Goal: Task Accomplishment & Management: Use online tool/utility

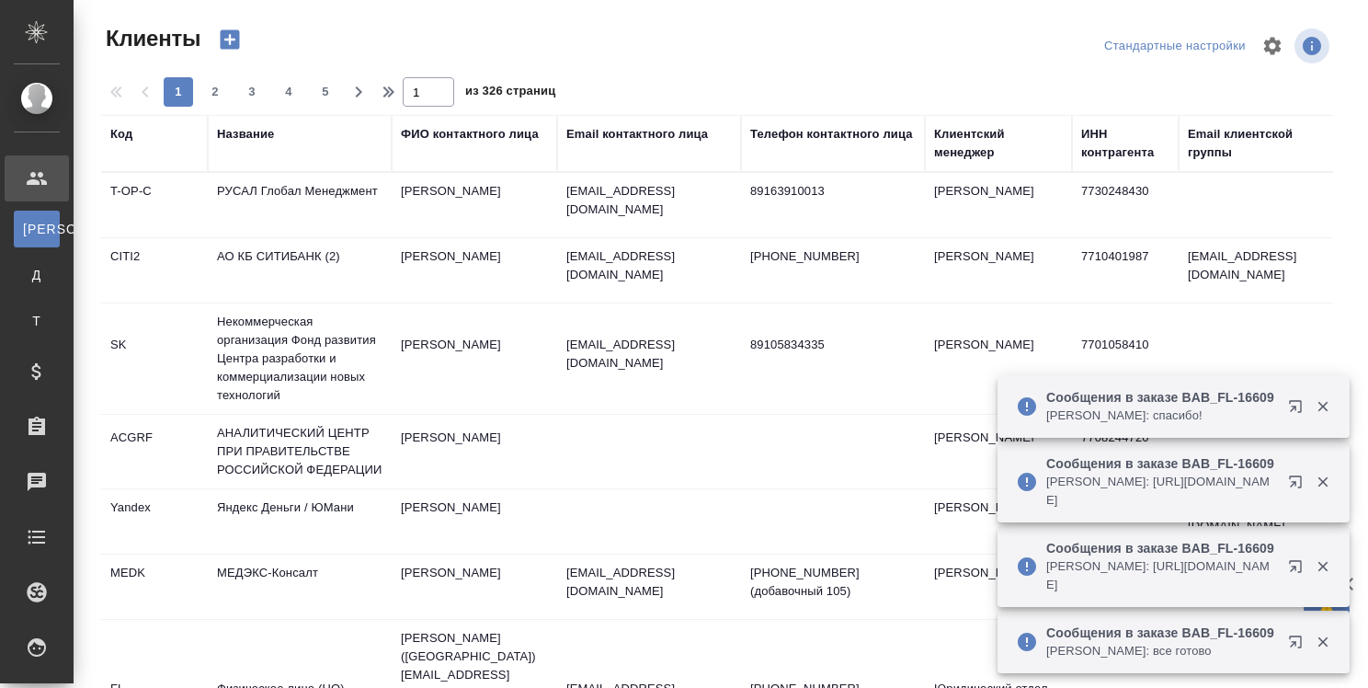
select select "RU"
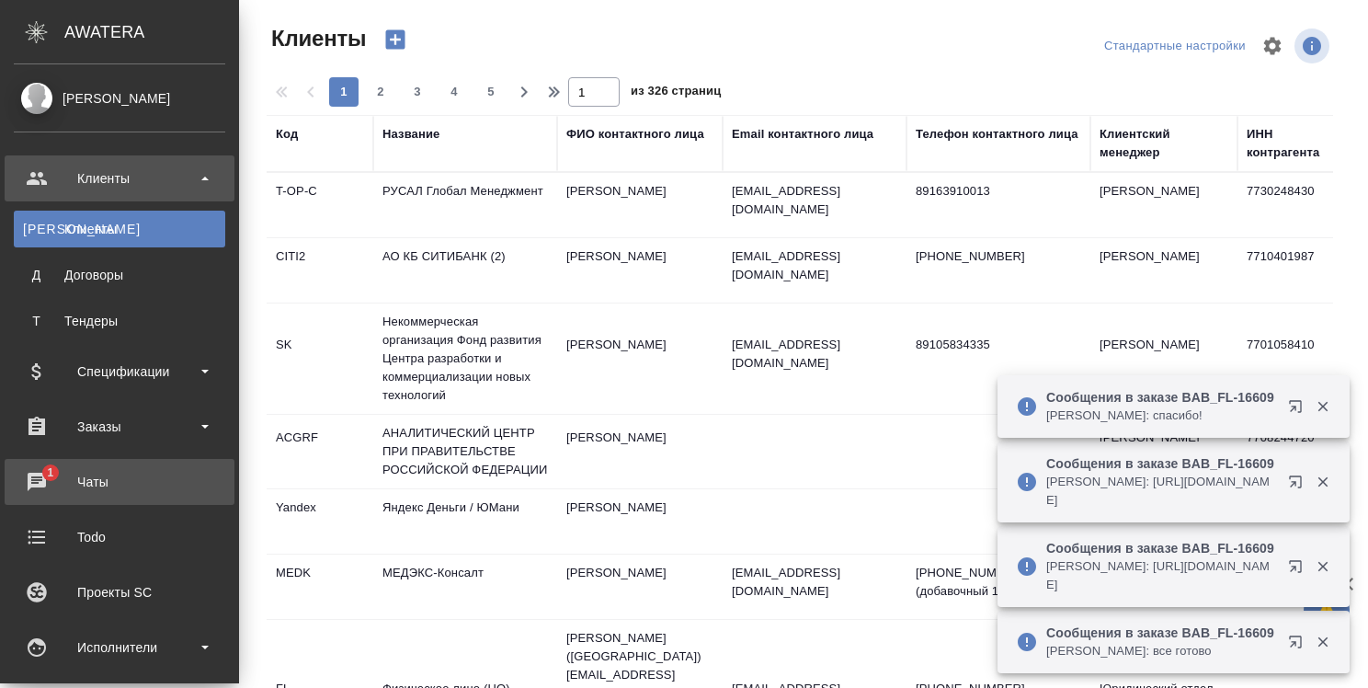
click at [54, 473] on div "Чаты" at bounding box center [119, 482] width 211 height 28
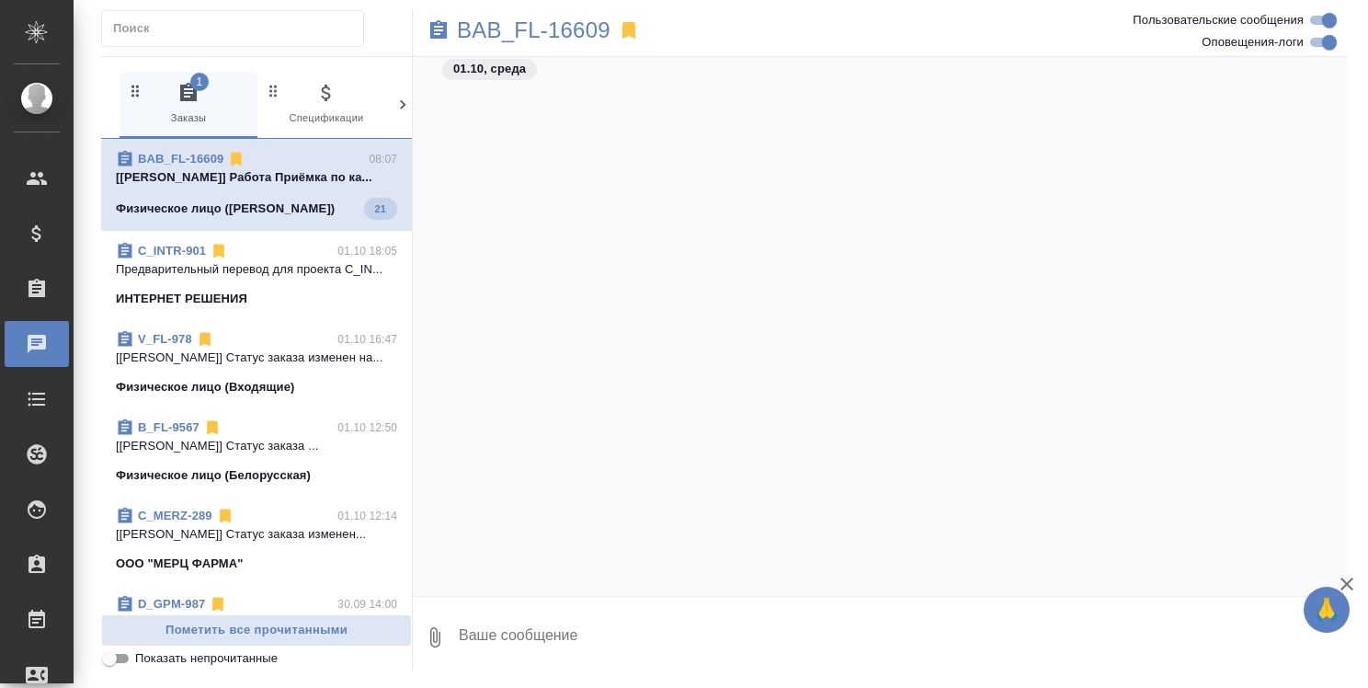
scroll to position [9919, 0]
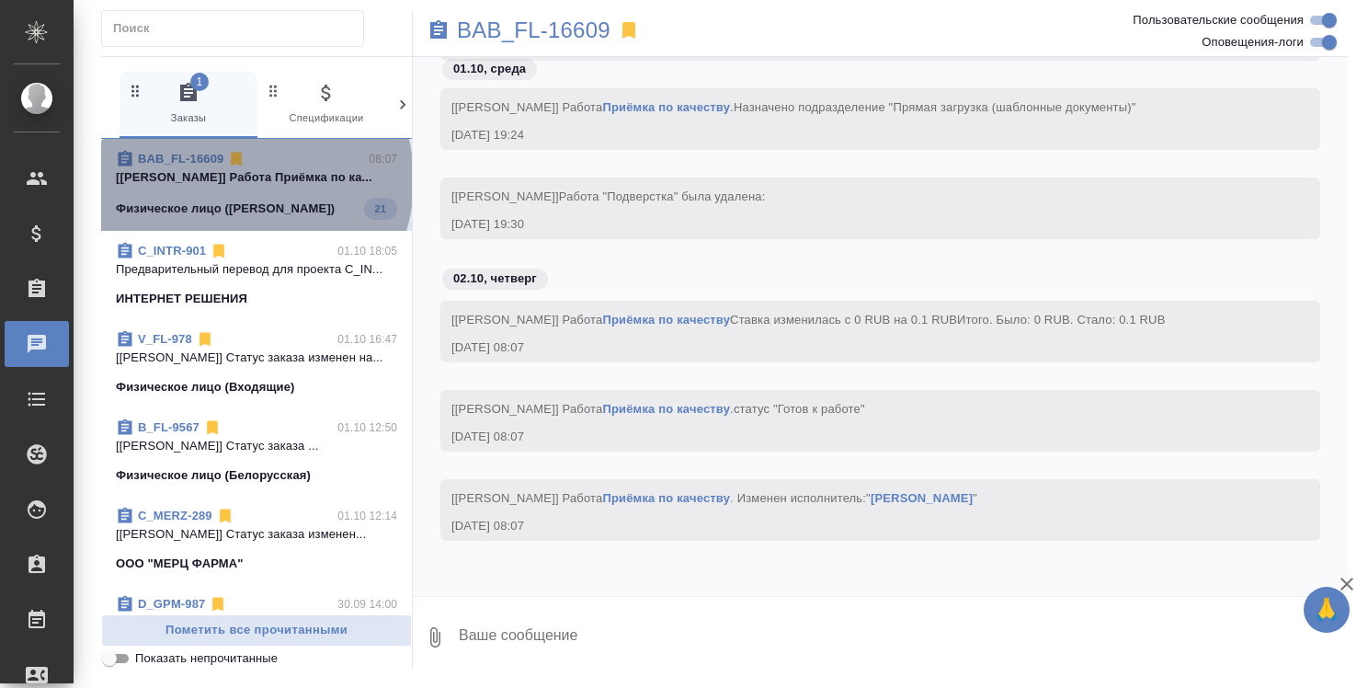
click at [236, 180] on p "[Алилекова Валерия] Работа Приёмка по ка..." at bounding box center [256, 177] width 281 height 18
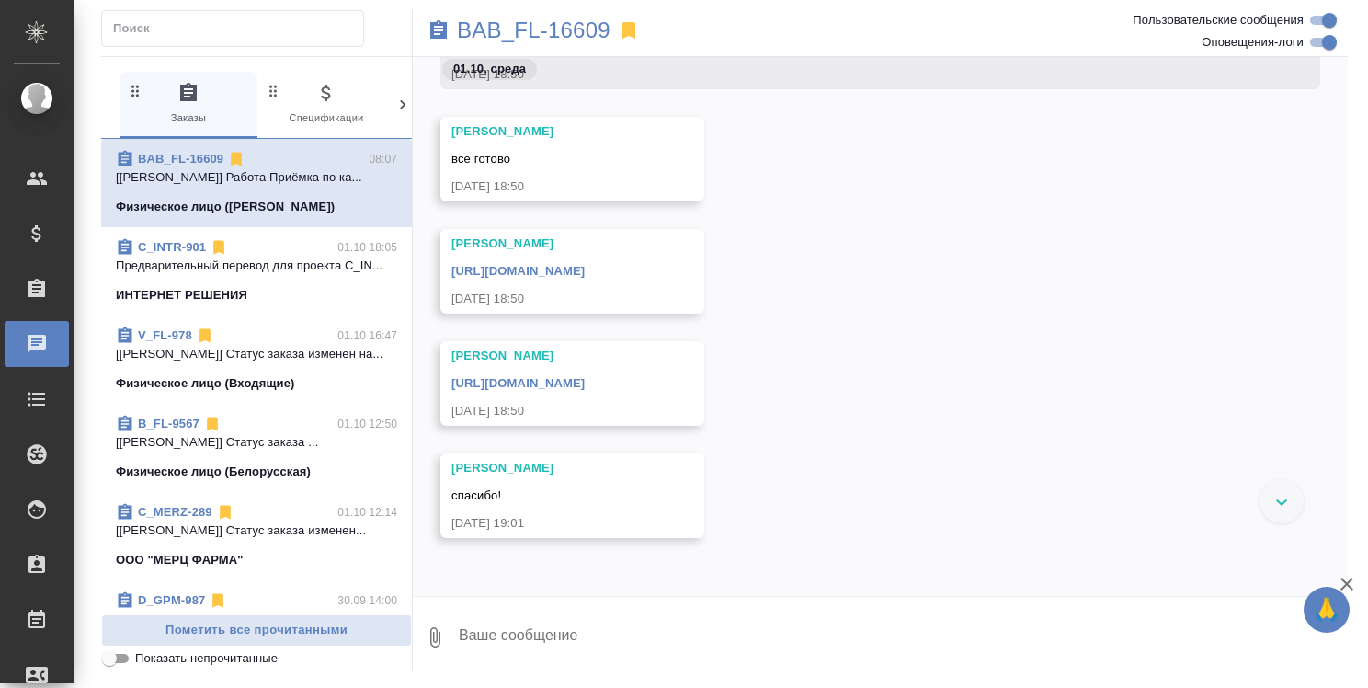
scroll to position [8907, 0]
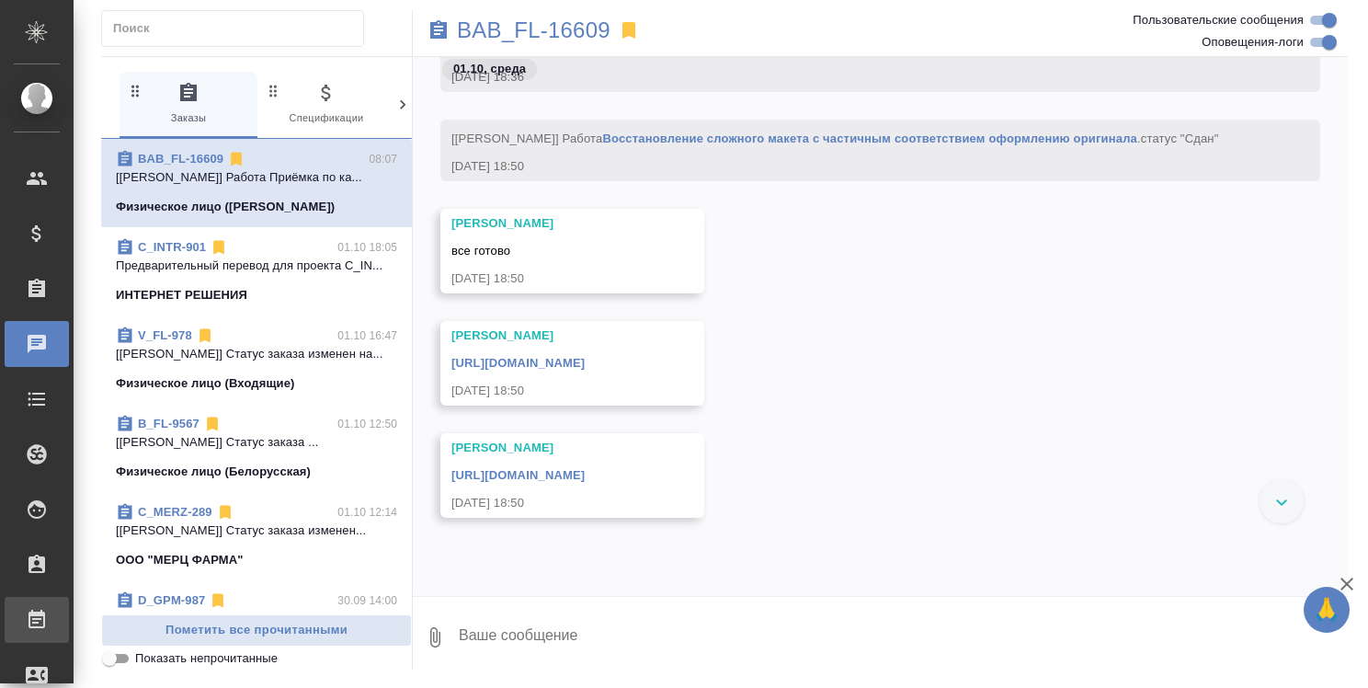
click at [37, 611] on div "Работы" at bounding box center [14, 620] width 46 height 28
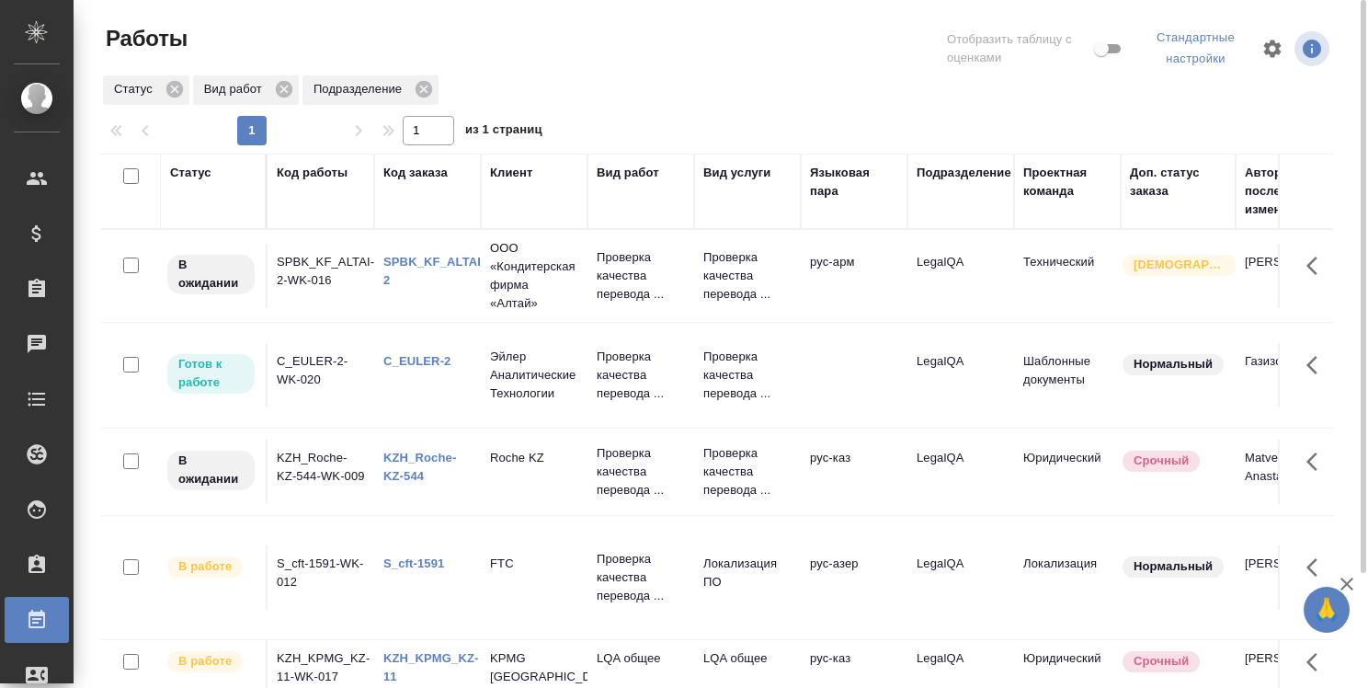
click at [440, 359] on link "C_EULER-2" at bounding box center [417, 361] width 68 height 14
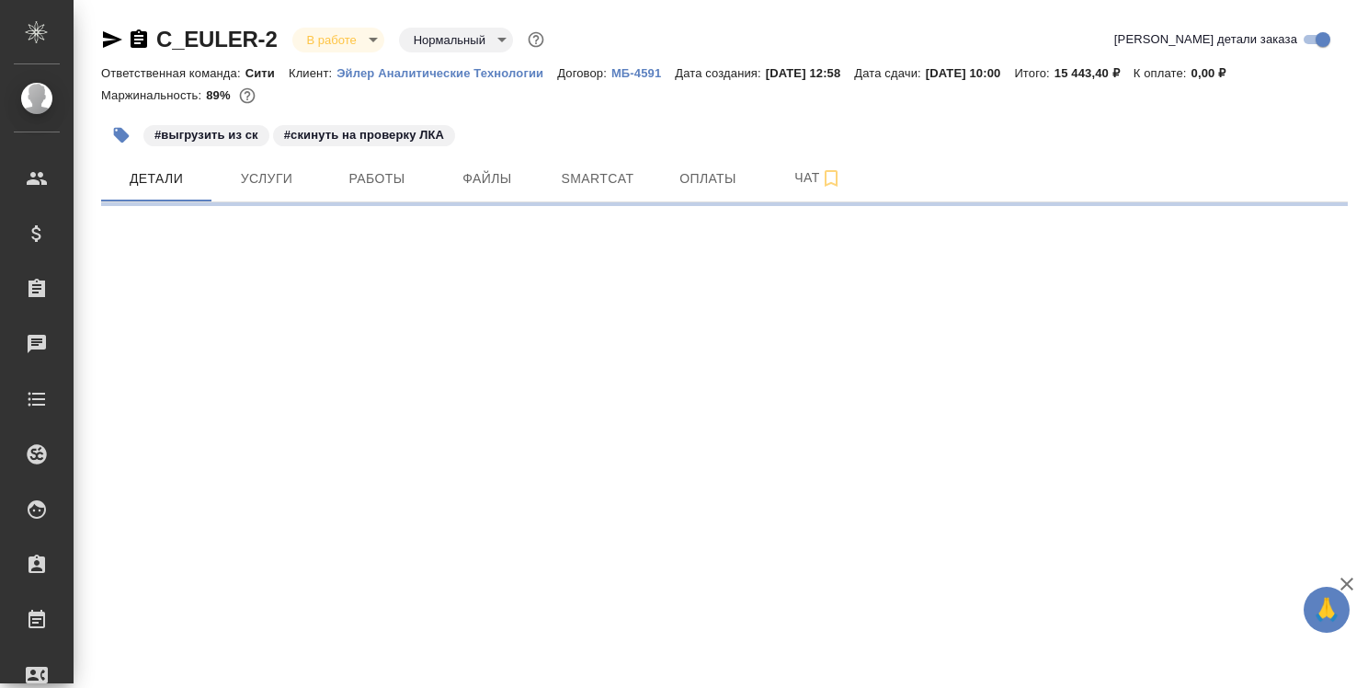
select select "RU"
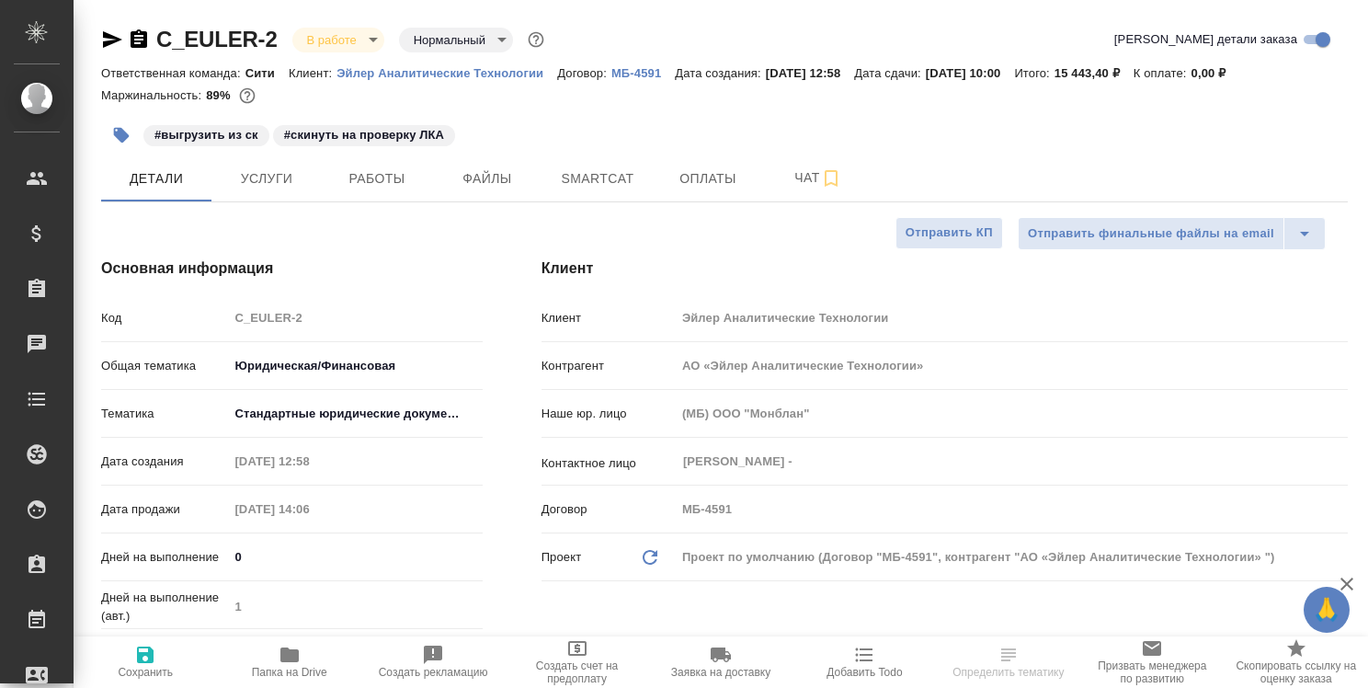
type textarea "x"
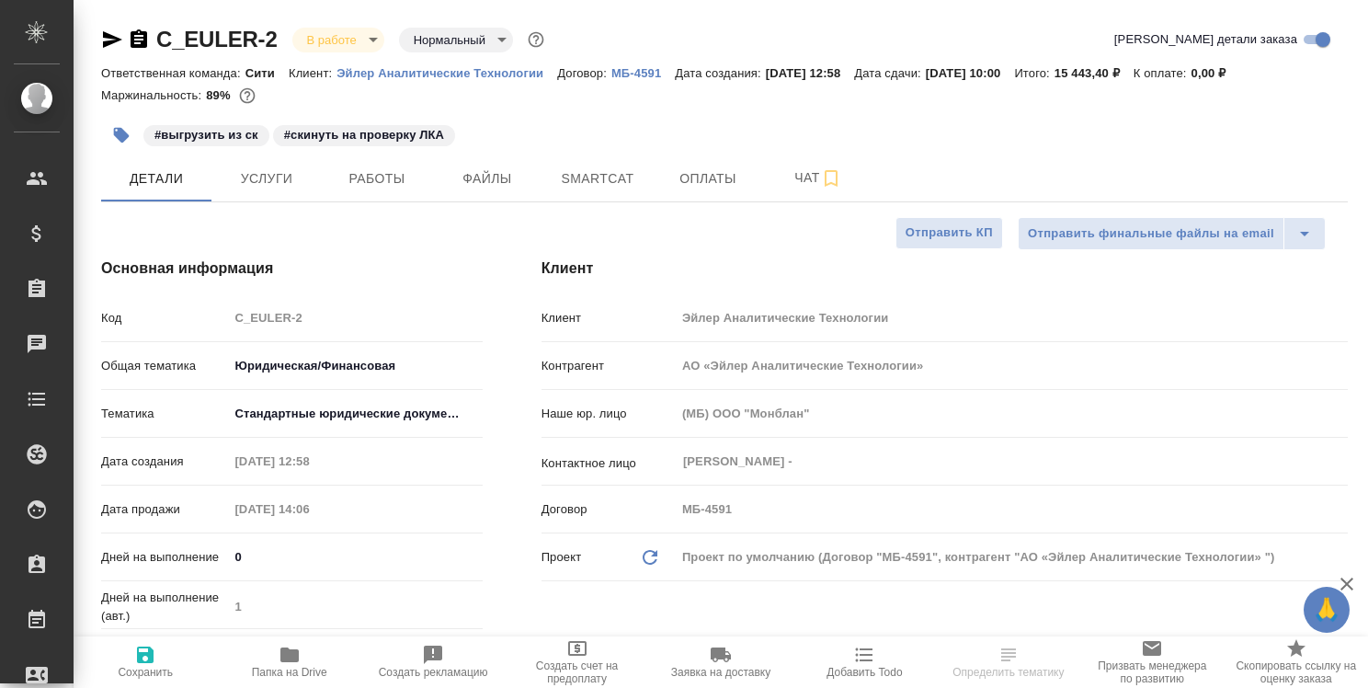
type textarea "x"
click at [390, 181] on span "Работы" at bounding box center [377, 178] width 88 height 23
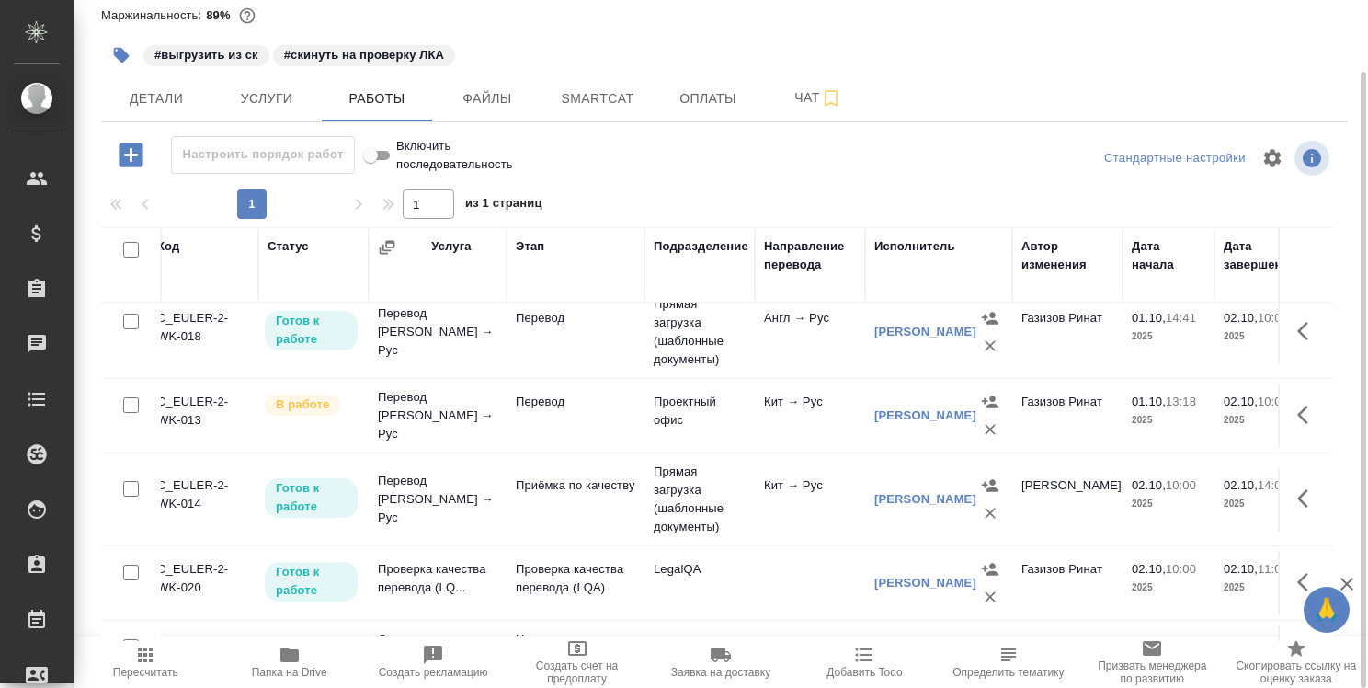
scroll to position [92, 7]
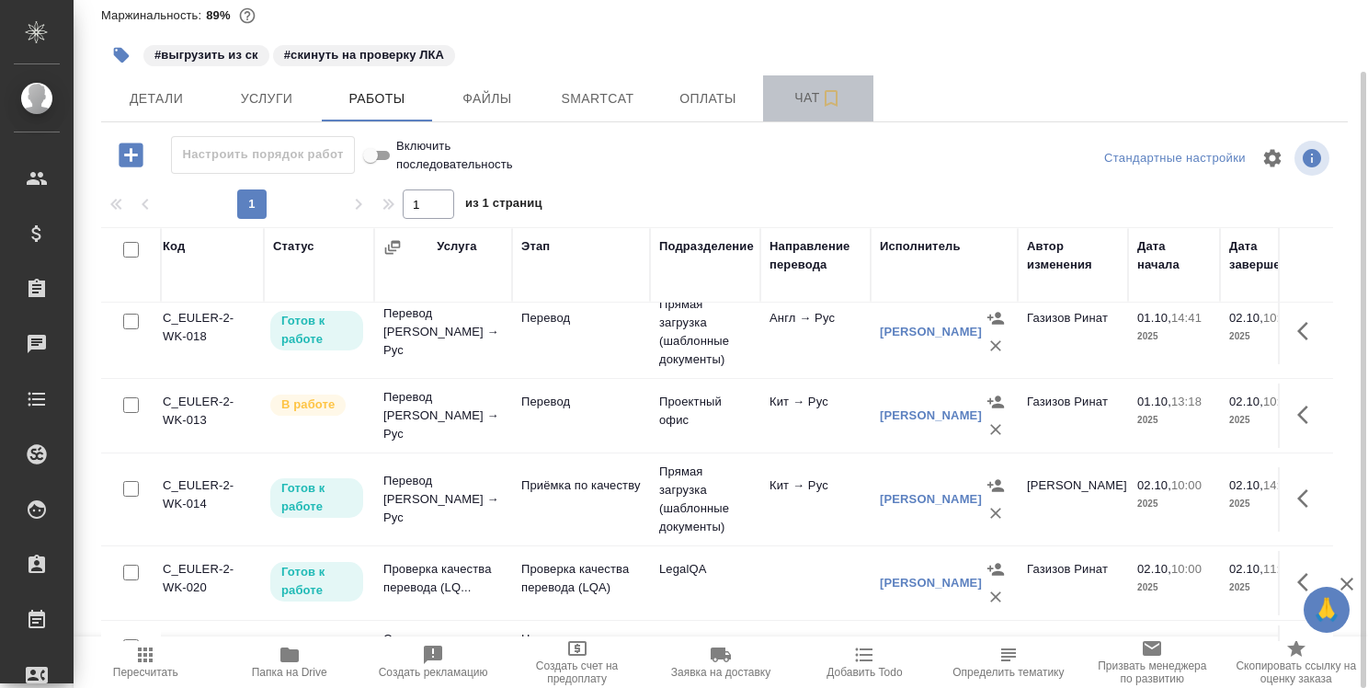
click at [801, 98] on span "Чат" at bounding box center [818, 97] width 88 height 23
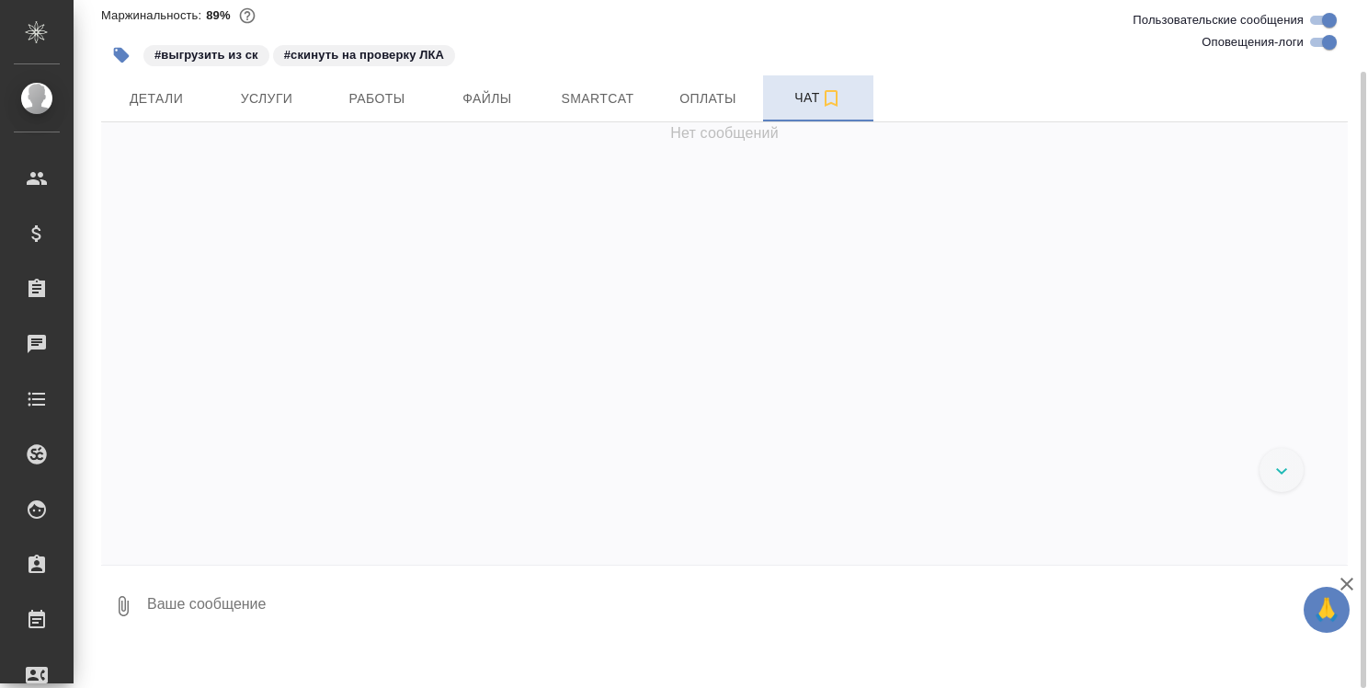
scroll to position [7626, 0]
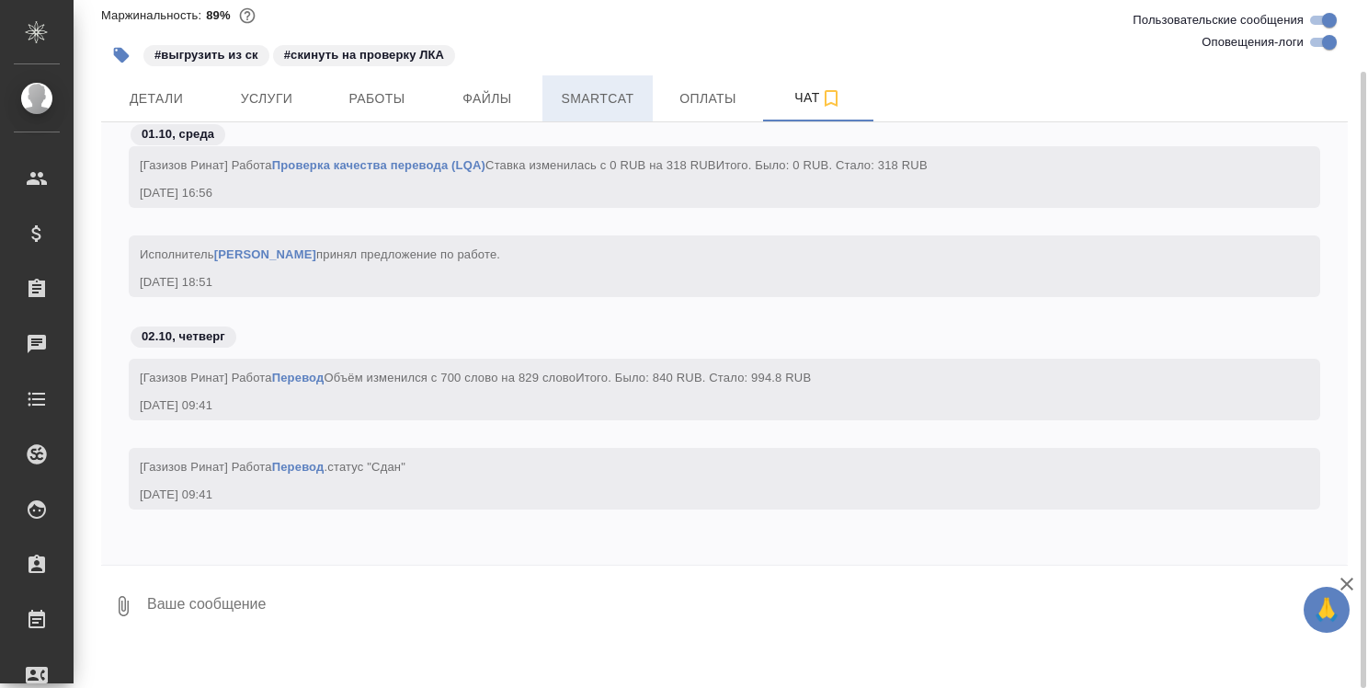
click at [625, 106] on span "Smartcat" at bounding box center [597, 98] width 88 height 23
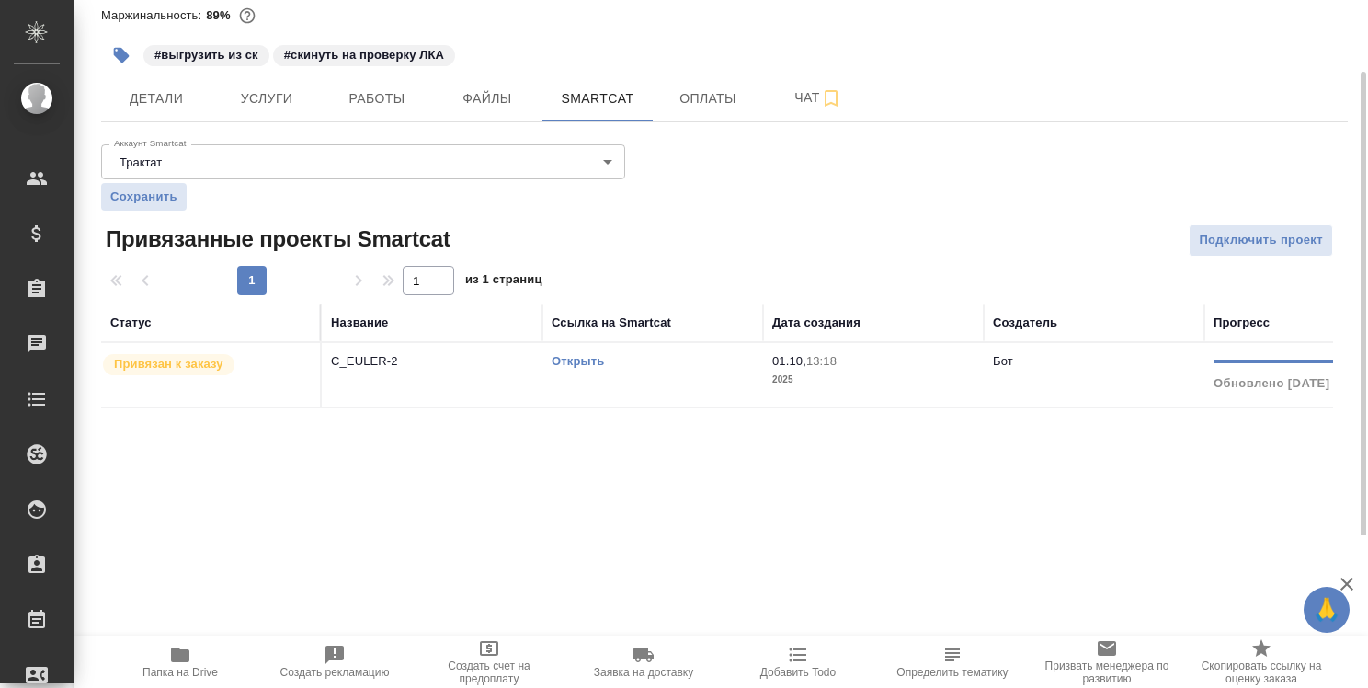
click at [577, 357] on link "Открыть" at bounding box center [578, 361] width 52 height 14
click at [572, 362] on link "Открыть" at bounding box center [578, 361] width 52 height 14
